Goal: Information Seeking & Learning: Learn about a topic

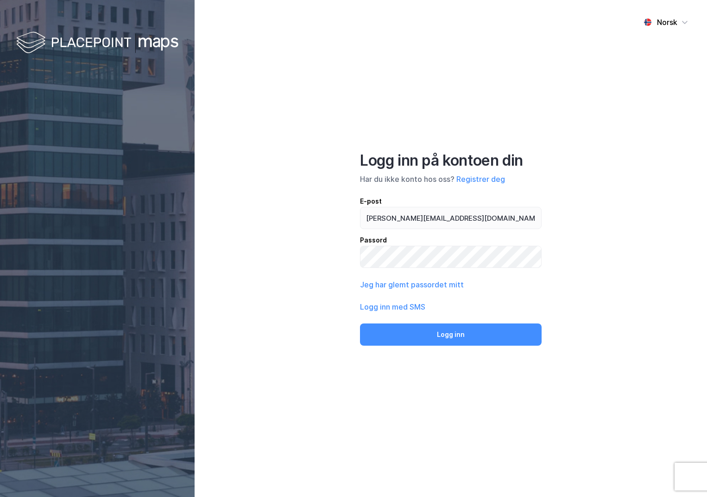
type input "[PERSON_NAME][EMAIL_ADDRESS][DOMAIN_NAME]"
click at [360, 324] on button "Logg inn" at bounding box center [450, 335] width 181 height 22
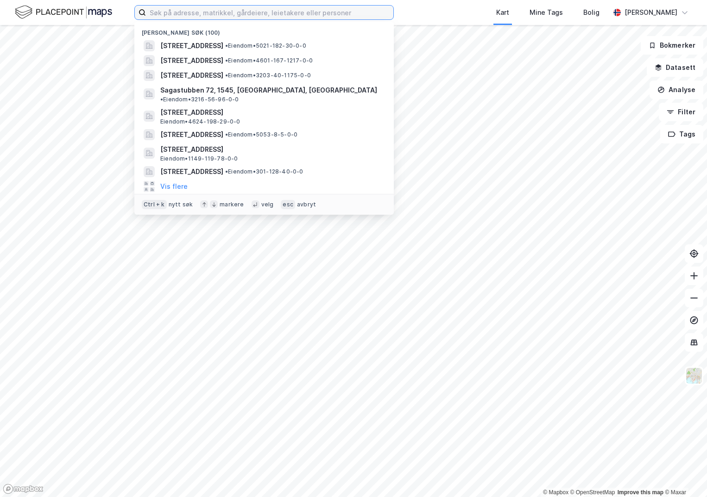
click at [223, 13] on input at bounding box center [269, 13] width 247 height 14
paste input "992603518"
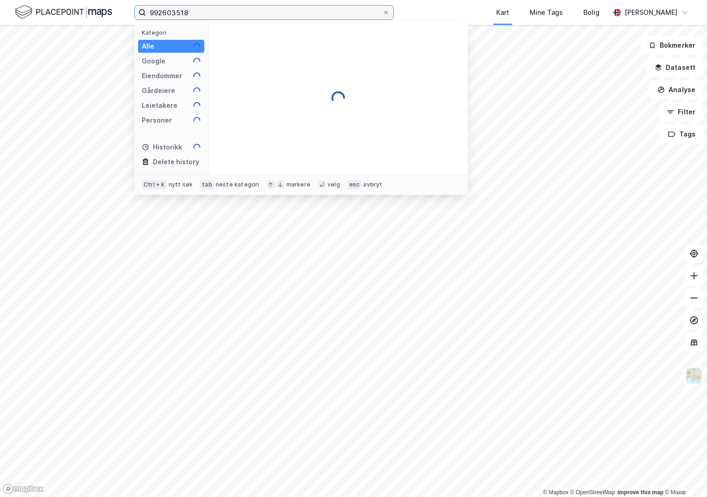
type input "992603518"
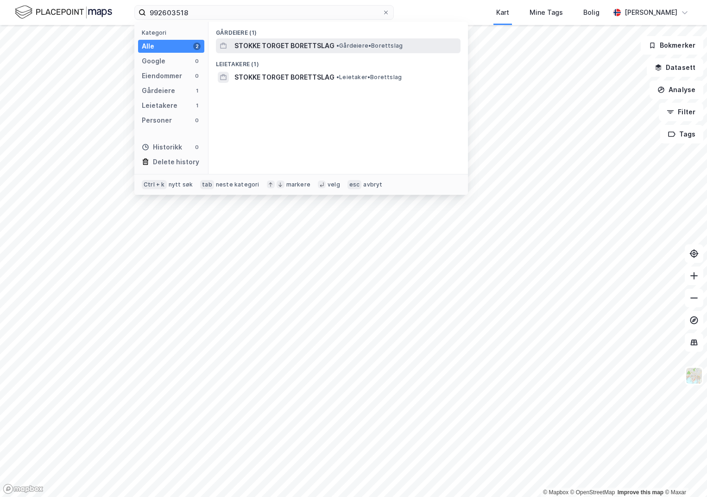
click at [271, 46] on span "STOKKE TORGET BORETTSLAG" at bounding box center [284, 45] width 100 height 11
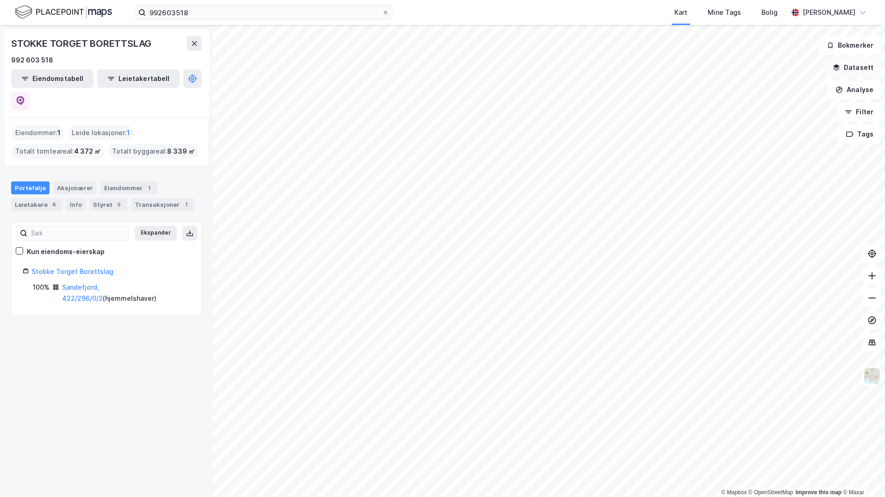
click at [706, 67] on button "Datasett" at bounding box center [853, 67] width 56 height 19
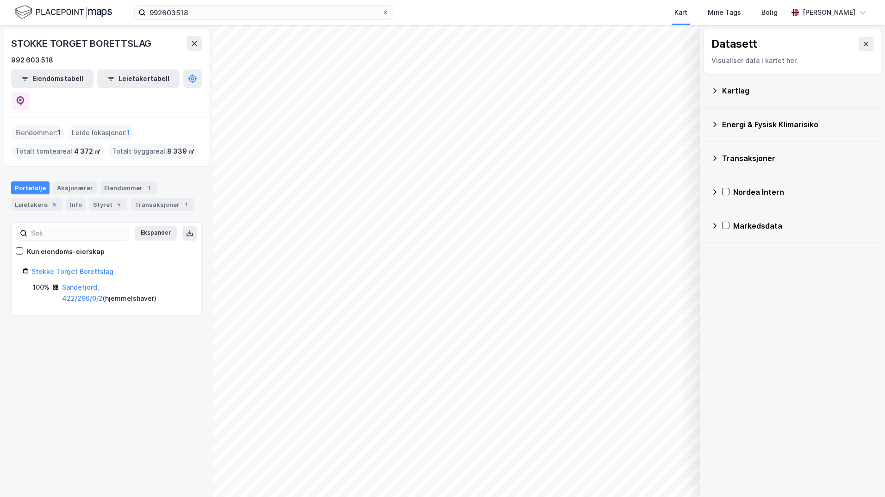
click at [706, 89] on div "Kartlag" at bounding box center [792, 91] width 163 height 22
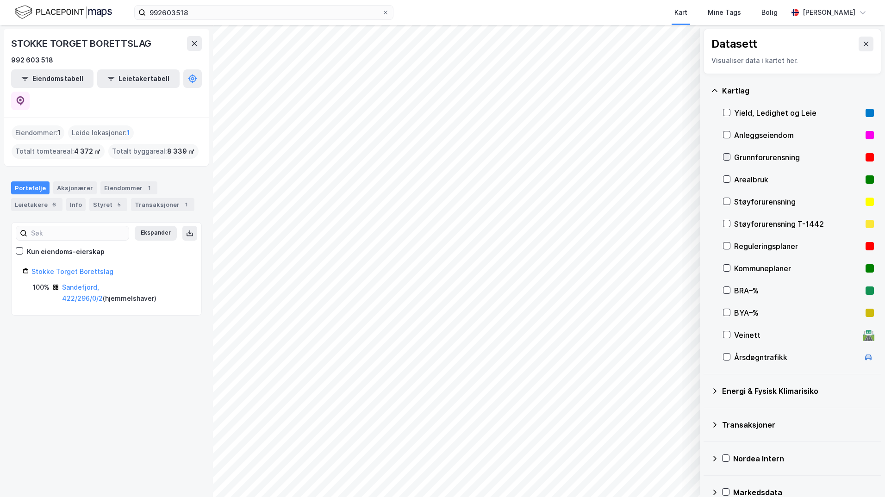
click at [706, 157] on icon at bounding box center [727, 157] width 6 height 6
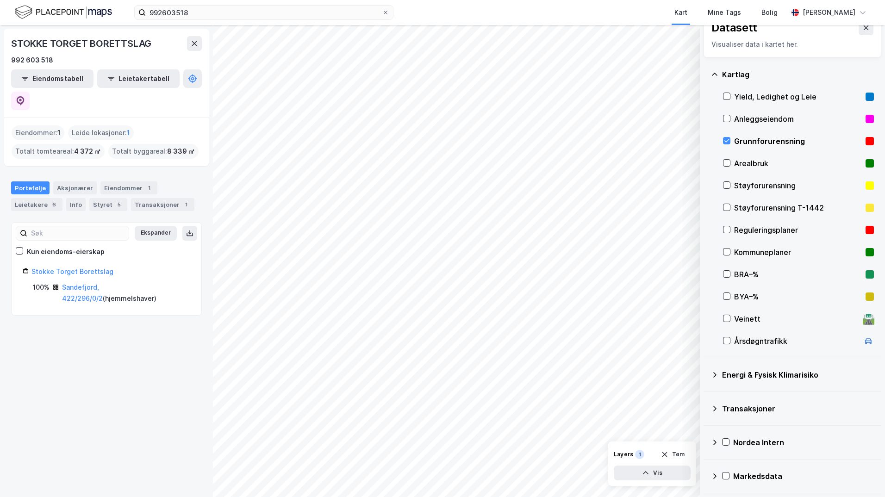
click at [706, 374] on icon at bounding box center [714, 374] width 7 height 7
click at [706, 395] on icon at bounding box center [738, 397] width 6 height 6
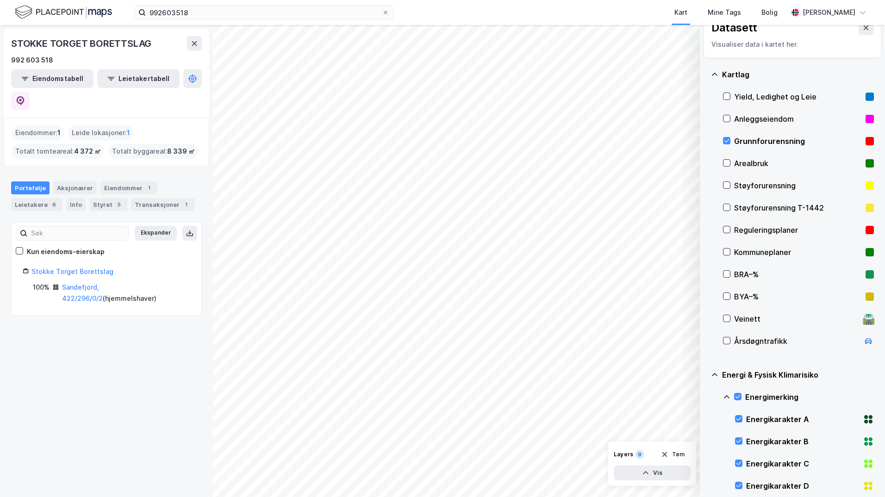
click at [706, 397] on icon at bounding box center [726, 397] width 7 height 7
click at [706, 440] on icon at bounding box center [738, 441] width 6 height 6
click at [706, 441] on icon at bounding box center [726, 441] width 7 height 7
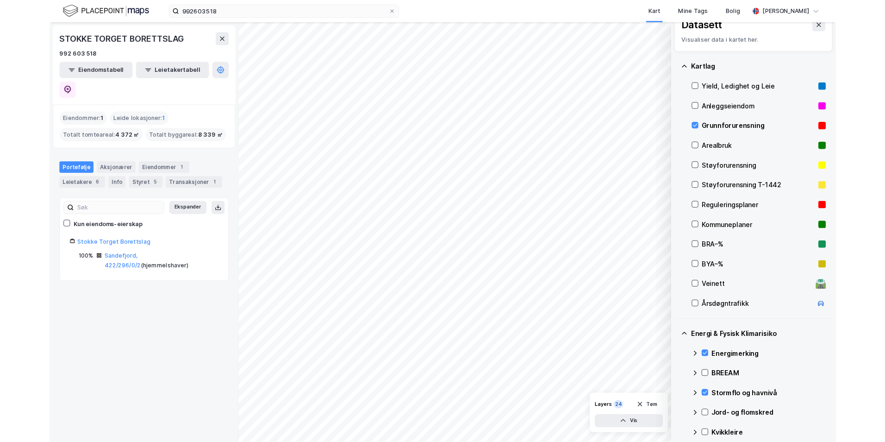
scroll to position [63, 0]
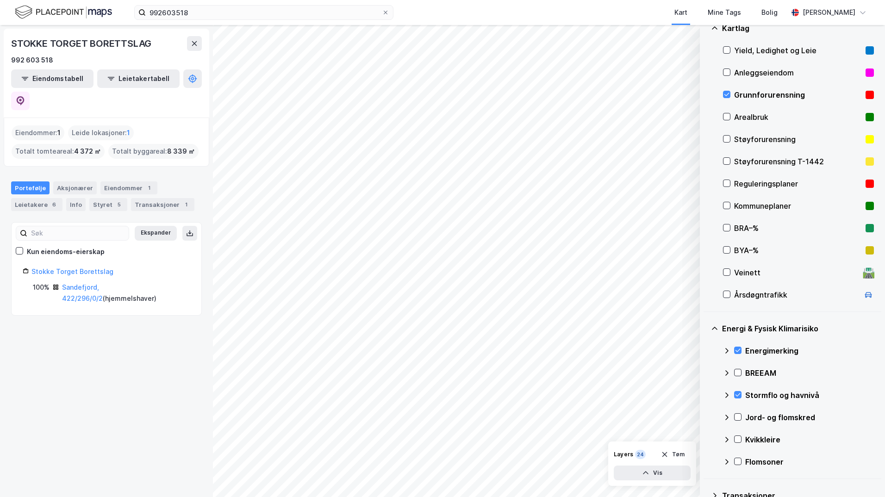
click at [706, 413] on div at bounding box center [737, 416] width 7 height 7
click at [706, 440] on icon at bounding box center [738, 439] width 5 height 3
click at [706, 441] on icon at bounding box center [726, 439] width 7 height 7
click at [706, 459] on icon at bounding box center [738, 461] width 6 height 6
click at [706, 464] on icon at bounding box center [726, 461] width 7 height 7
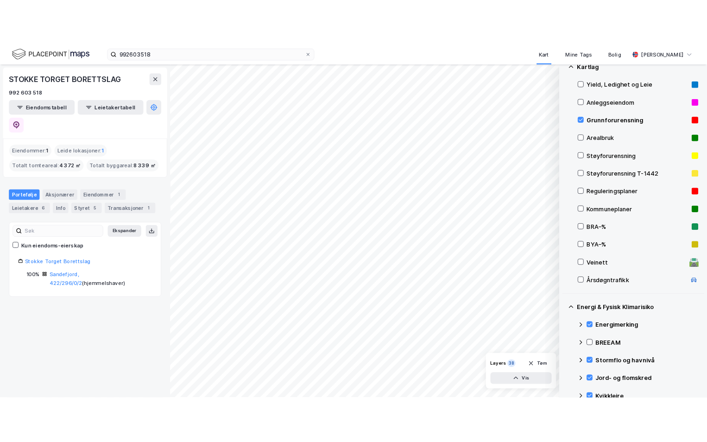
scroll to position [109, 0]
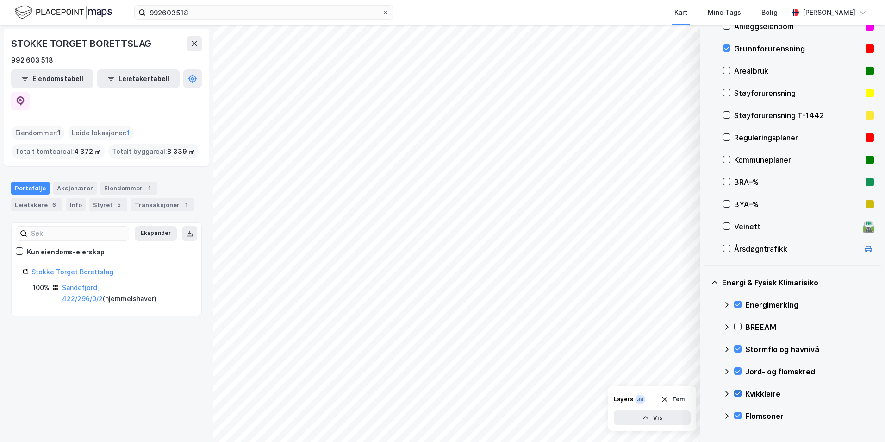
click at [706, 392] on icon at bounding box center [738, 393] width 6 height 6
click at [706, 393] on icon at bounding box center [727, 393] width 6 height 3
click at [706, 414] on icon at bounding box center [738, 415] width 6 height 6
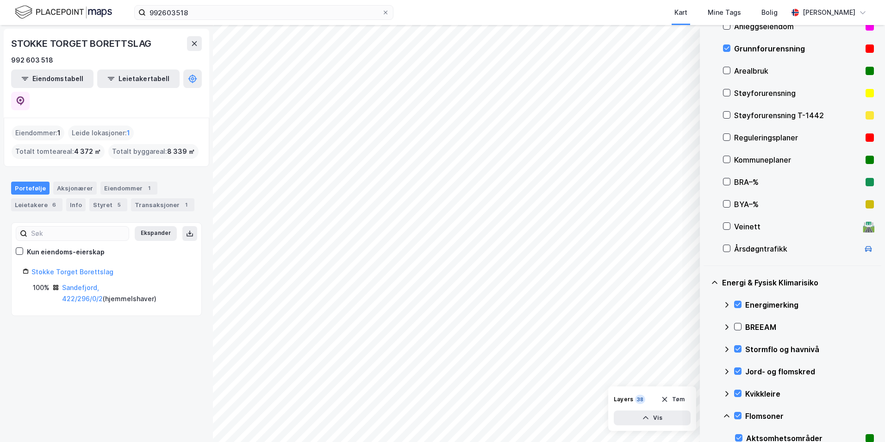
click at [706, 414] on icon at bounding box center [726, 415] width 7 height 7
click at [706, 370] on icon at bounding box center [738, 371] width 6 height 6
click at [706, 371] on icon at bounding box center [726, 371] width 7 height 7
click at [706, 346] on icon at bounding box center [738, 348] width 6 height 6
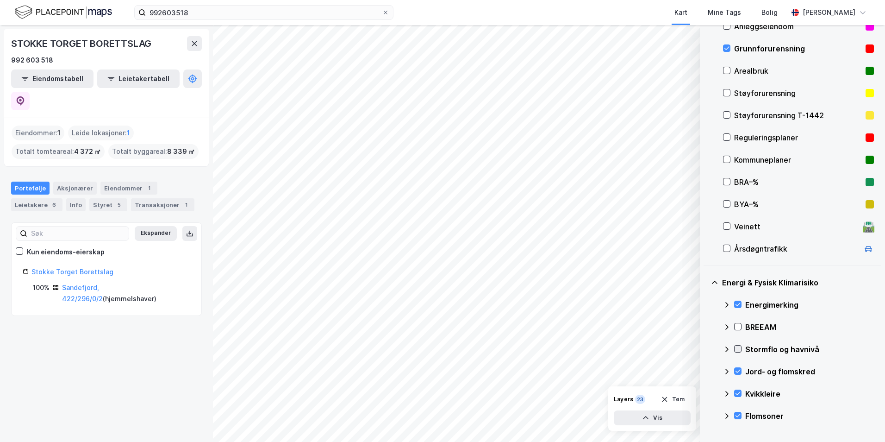
click at [706, 349] on icon at bounding box center [738, 348] width 5 height 3
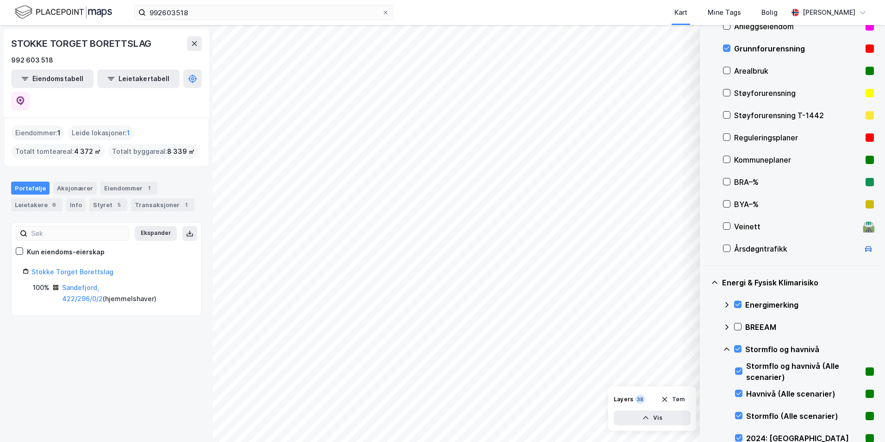
click at [706, 350] on icon at bounding box center [726, 348] width 7 height 7
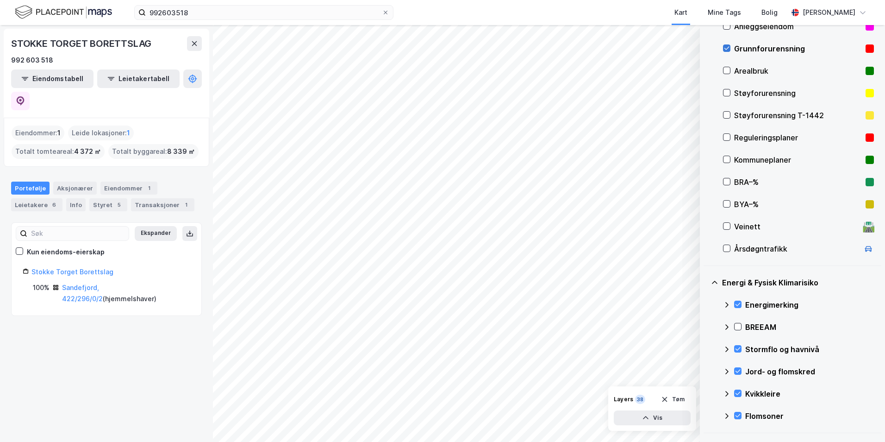
click at [706, 50] on icon at bounding box center [727, 48] width 5 height 3
click at [706, 372] on icon at bounding box center [738, 370] width 5 height 3
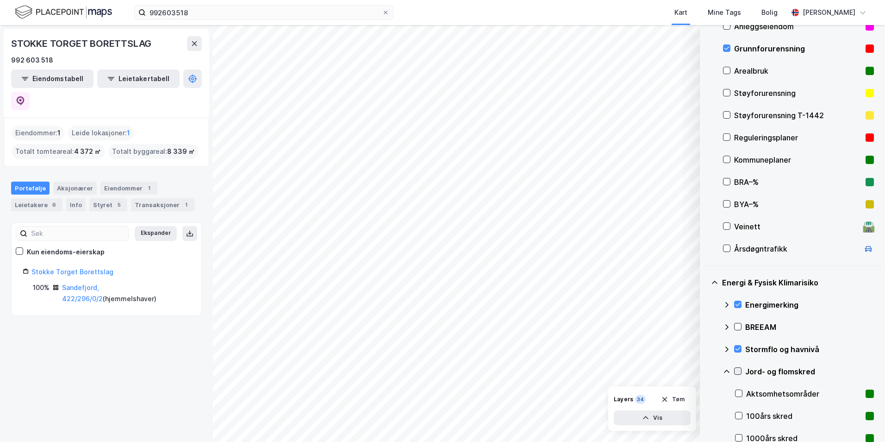
click at [706, 371] on icon at bounding box center [738, 370] width 5 height 3
click at [706, 372] on icon at bounding box center [727, 370] width 6 height 3
click at [706, 393] on icon at bounding box center [738, 393] width 6 height 6
click at [706, 393] on icon at bounding box center [726, 393] width 7 height 7
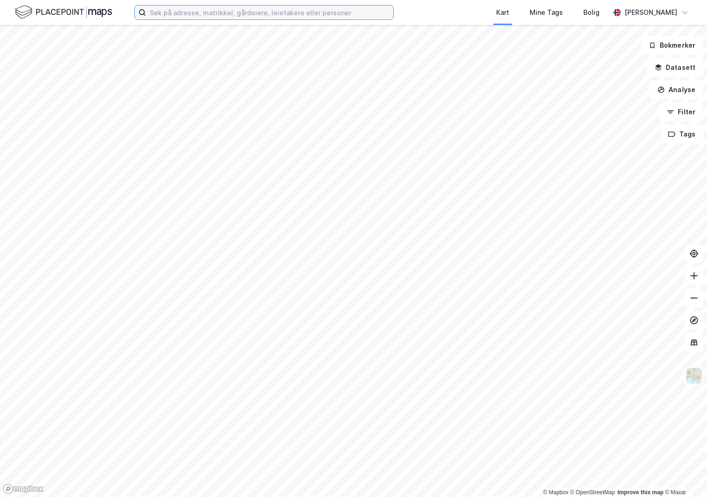
click at [175, 15] on input at bounding box center [269, 13] width 247 height 14
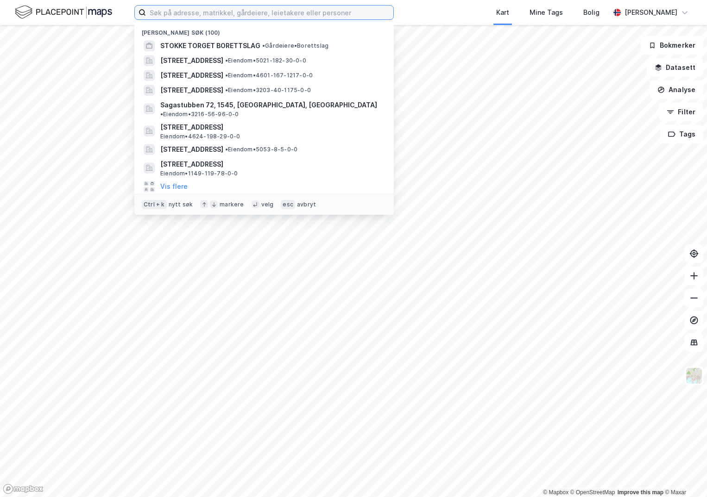
paste input "1103-4/532/0/0"
type input "1103-4/532/0/0"
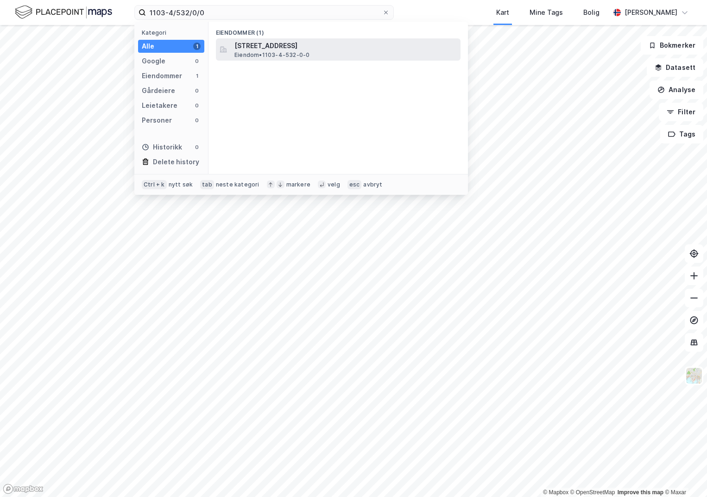
click at [275, 46] on span "[STREET_ADDRESS]" at bounding box center [345, 45] width 222 height 11
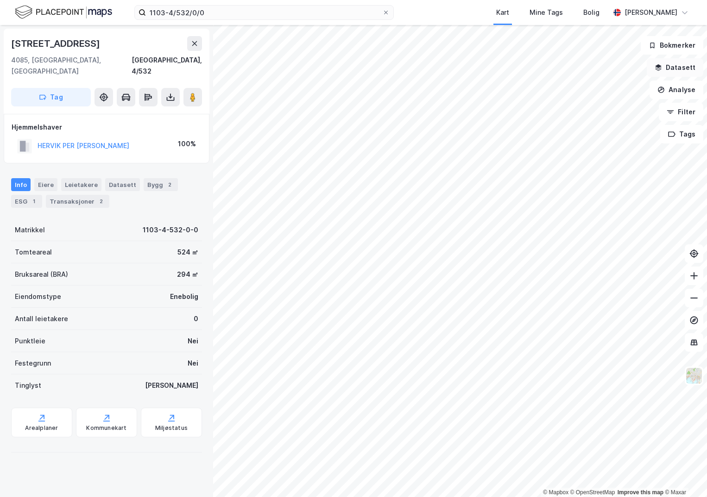
click at [671, 65] on button "Datasett" at bounding box center [674, 67] width 56 height 19
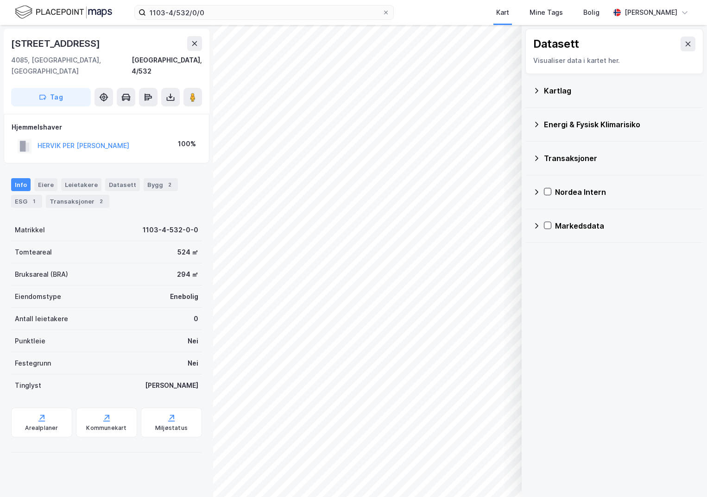
click at [548, 87] on div "Kartlag" at bounding box center [620, 90] width 152 height 11
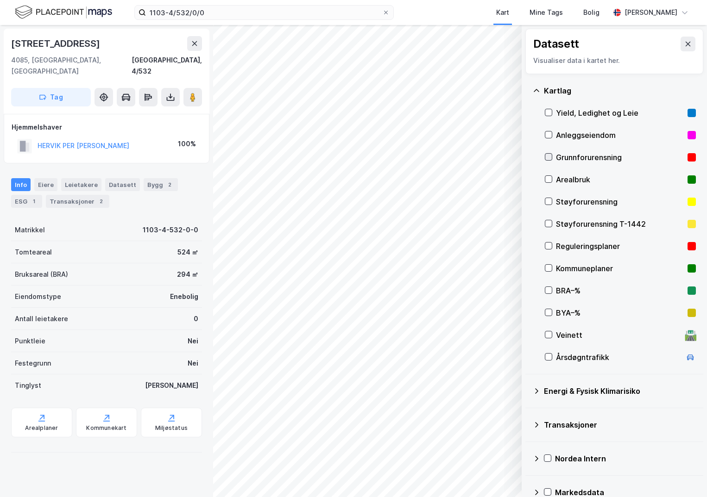
click at [548, 156] on icon at bounding box center [548, 157] width 6 height 6
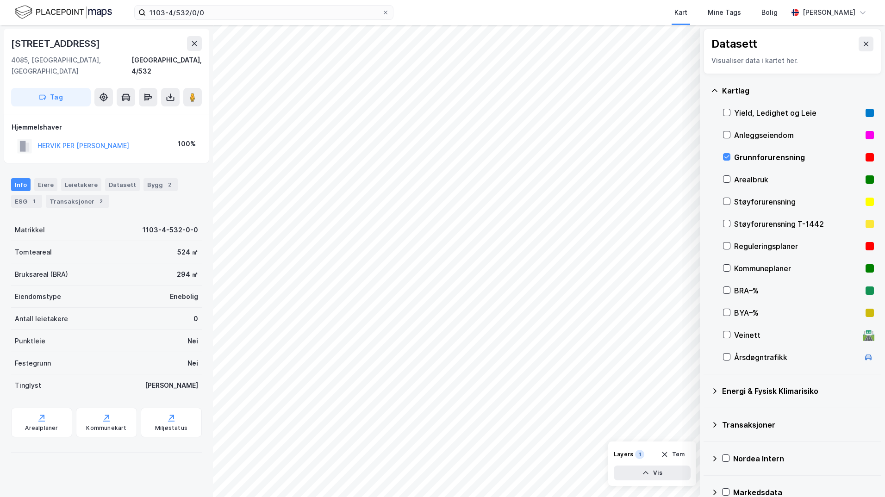
click at [706, 390] on icon at bounding box center [714, 391] width 7 height 7
click at [706, 412] on icon at bounding box center [738, 413] width 6 height 6
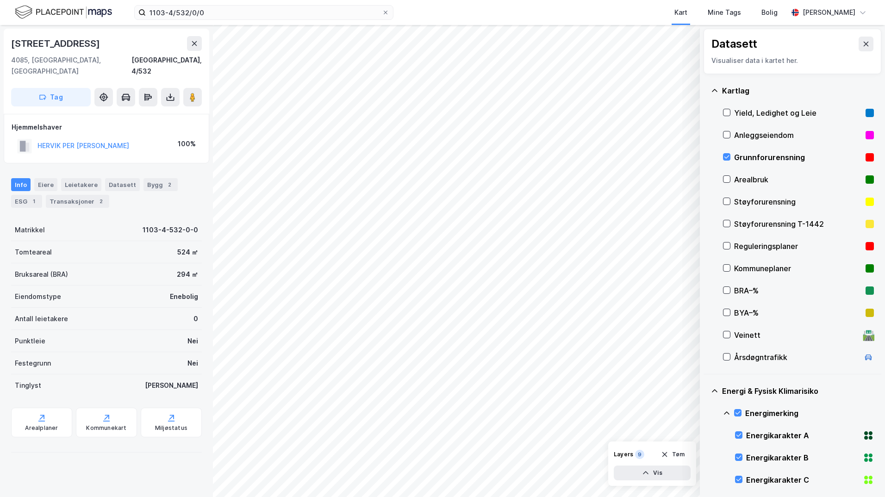
click at [706, 413] on icon at bounding box center [726, 413] width 7 height 7
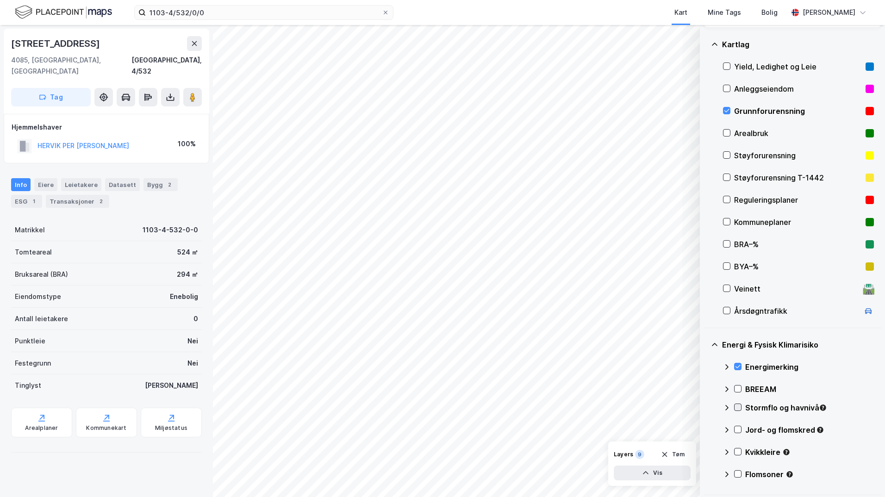
click at [706, 409] on icon at bounding box center [738, 407] width 6 height 6
click at [706, 407] on icon at bounding box center [726, 407] width 7 height 7
click at [706, 429] on icon at bounding box center [738, 429] width 6 height 6
click at [706, 429] on icon at bounding box center [727, 429] width 6 height 3
click at [706, 453] on icon at bounding box center [738, 452] width 6 height 6
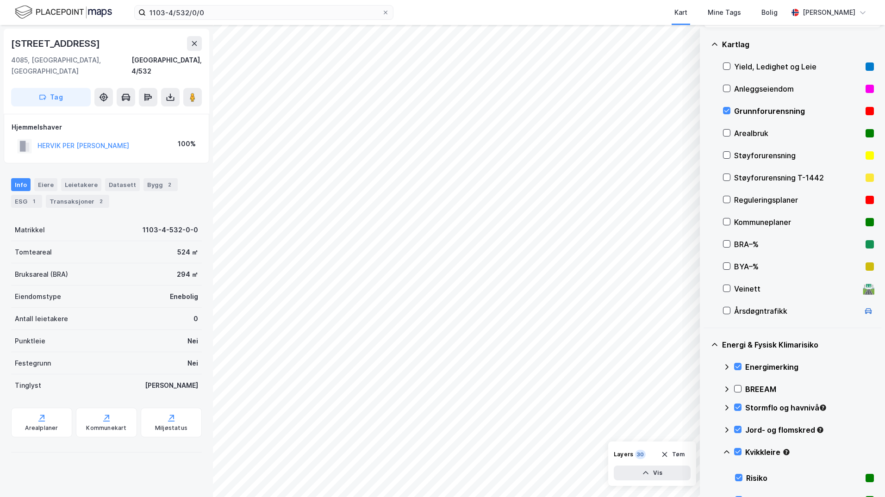
click at [706, 451] on icon at bounding box center [727, 451] width 6 height 3
click at [706, 475] on icon at bounding box center [738, 474] width 6 height 6
click at [706, 475] on icon at bounding box center [727, 474] width 6 height 3
